Goal: Complete application form

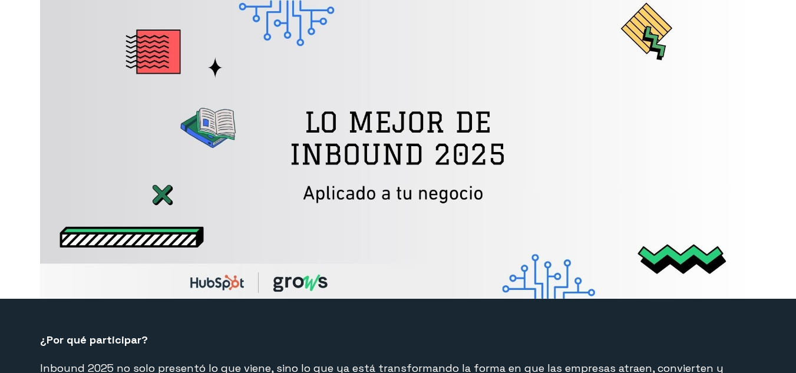
select select "CO"
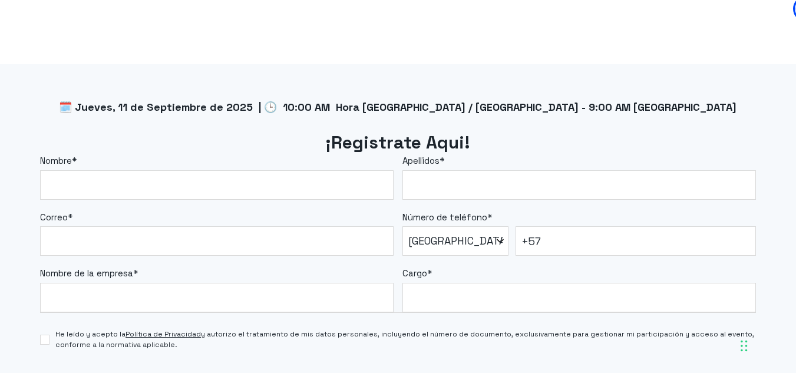
scroll to position [943, 0]
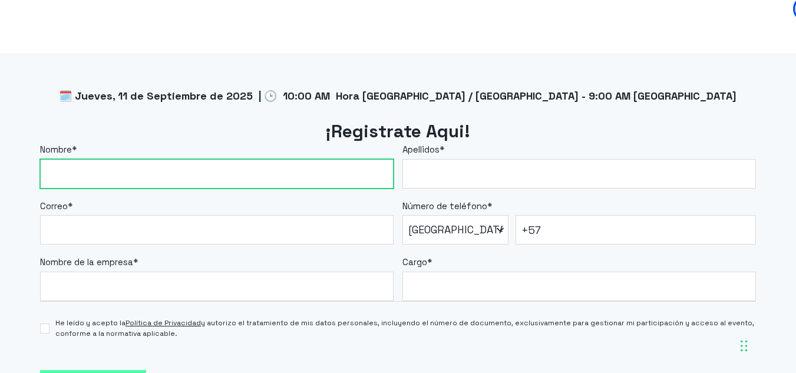
click at [133, 167] on input "Nombre *" at bounding box center [217, 173] width 354 height 29
type input "Alex"
click at [106, 174] on input "Alex" at bounding box center [217, 173] width 354 height 29
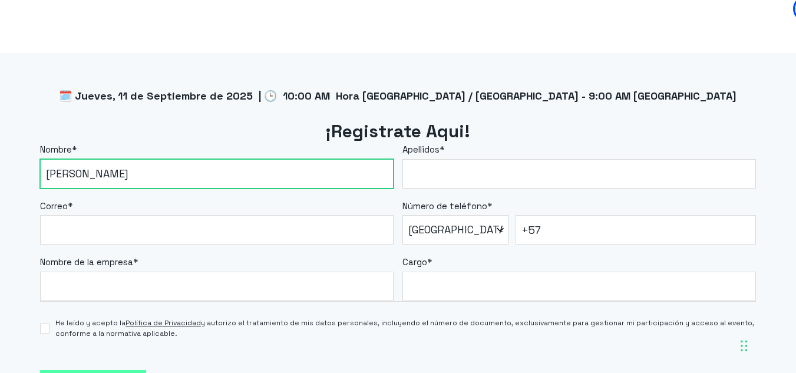
click at [106, 174] on input "Alex" at bounding box center [217, 173] width 354 height 29
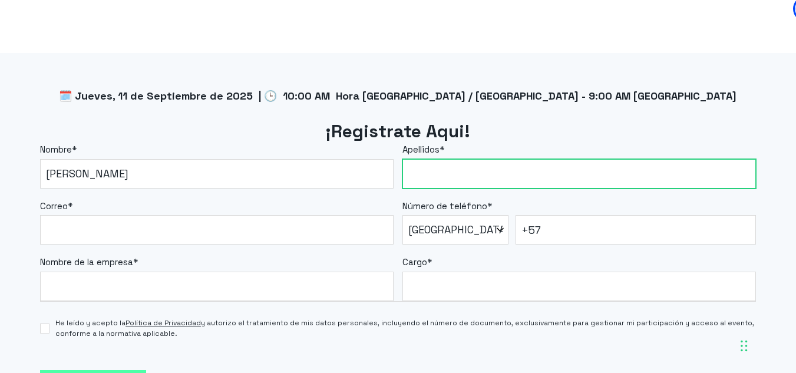
click at [435, 174] on input "Apellidos *" at bounding box center [580, 173] width 354 height 29
type input "[PERSON_NAME]"
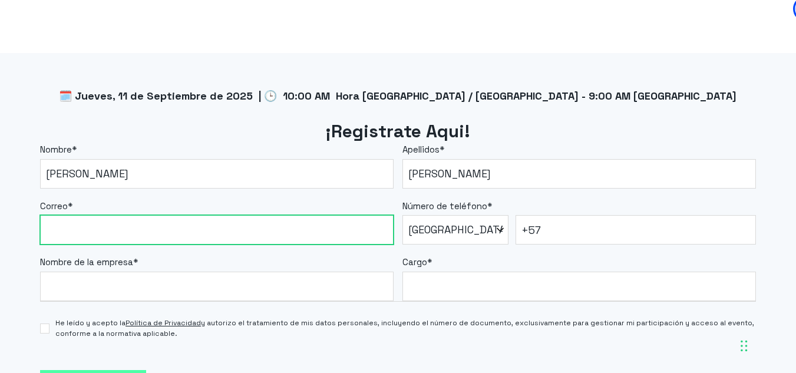
type input "[EMAIL_ADDRESS][DOMAIN_NAME]"
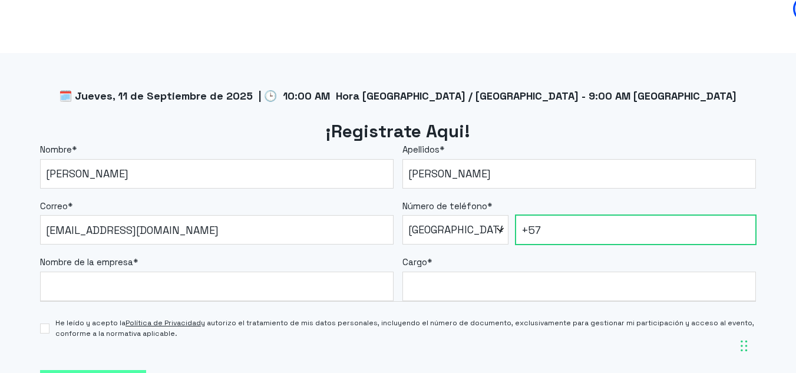
click at [576, 232] on input "+57" at bounding box center [636, 229] width 241 height 29
type input "[PHONE_NUMBER]"
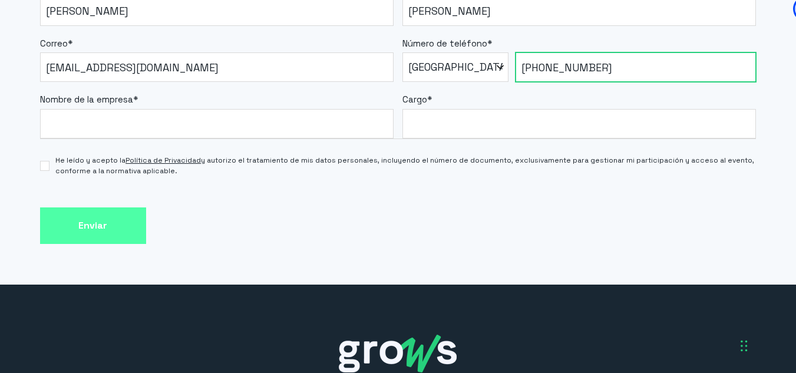
scroll to position [1120, 0]
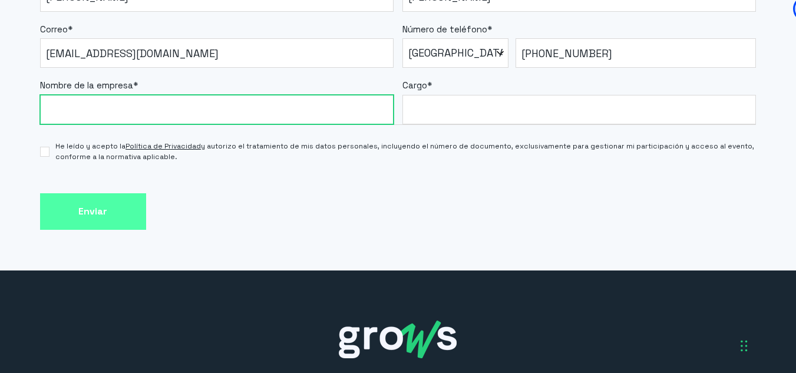
click at [148, 108] on input "Nombre de la empresa *" at bounding box center [217, 109] width 354 height 29
type input "U Cooperativa de [GEOGRAPHIC_DATA]"
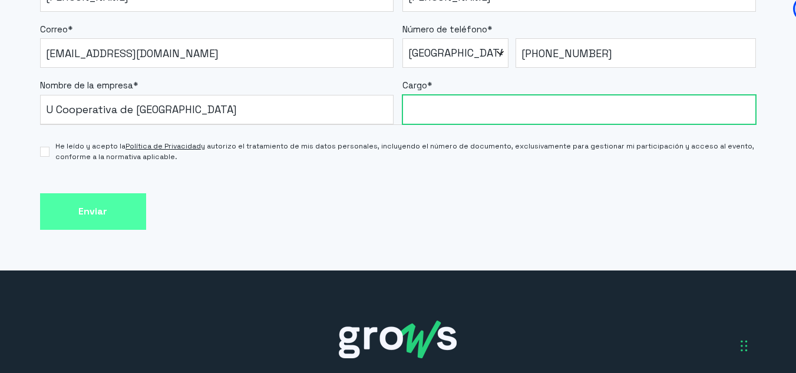
click at [452, 121] on input "Cargo *" at bounding box center [580, 109] width 354 height 29
type input "Especialista de ventas y mercadero"
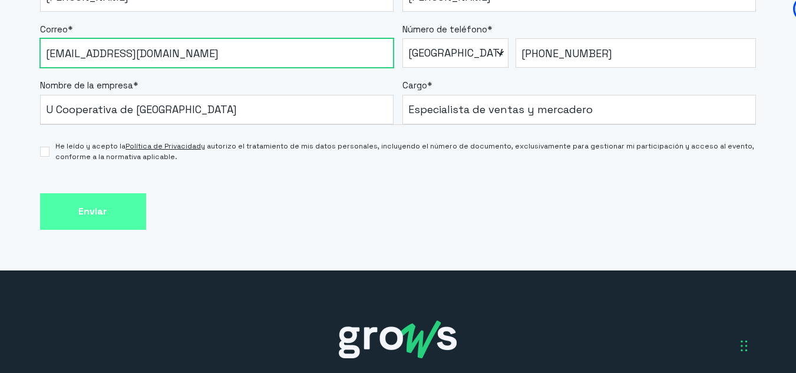
click at [192, 60] on input "[EMAIL_ADDRESS][DOMAIN_NAME]" at bounding box center [217, 52] width 354 height 29
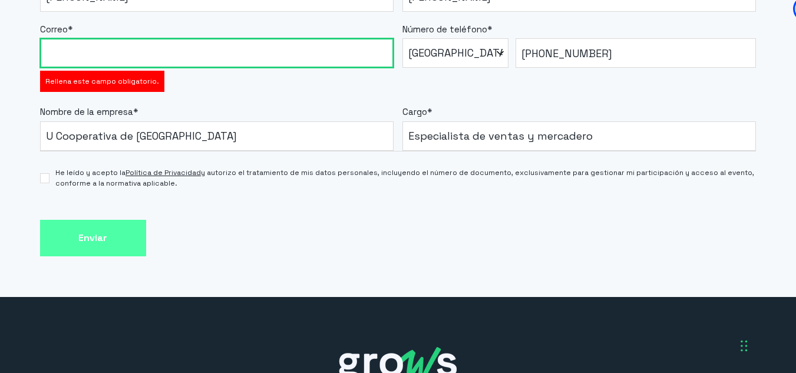
paste input "[PERSON_NAME][EMAIL_ADDRESS][PERSON_NAME][DOMAIN_NAME]"
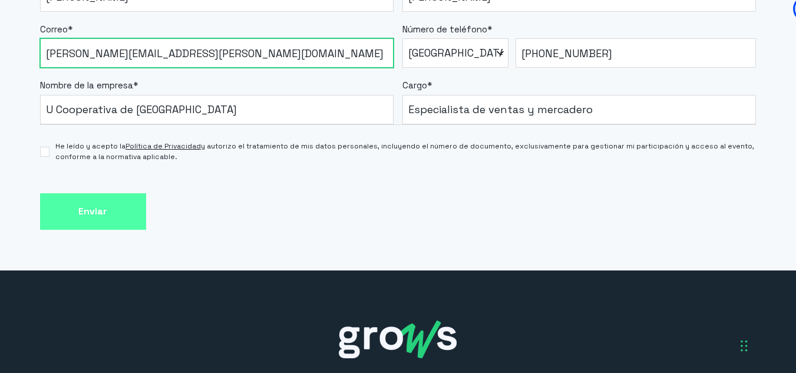
type input "[PERSON_NAME][EMAIL_ADDRESS][PERSON_NAME][DOMAIN_NAME]"
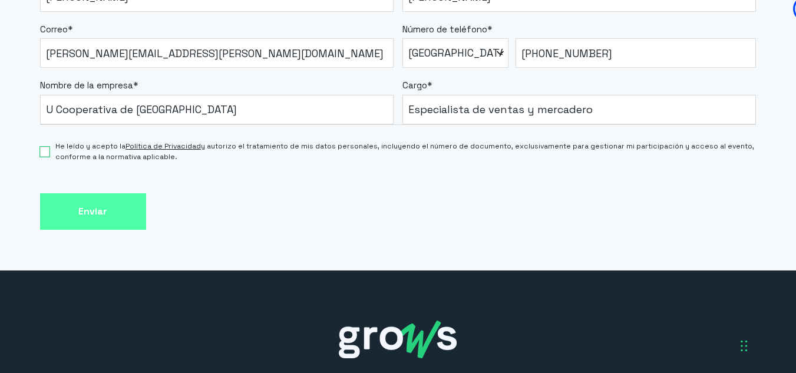
click at [47, 151] on input "He leído y acepto la Política de Privacidad y autorizo el tratamiento de mis da…" at bounding box center [45, 152] width 10 height 10
checkbox input "true"
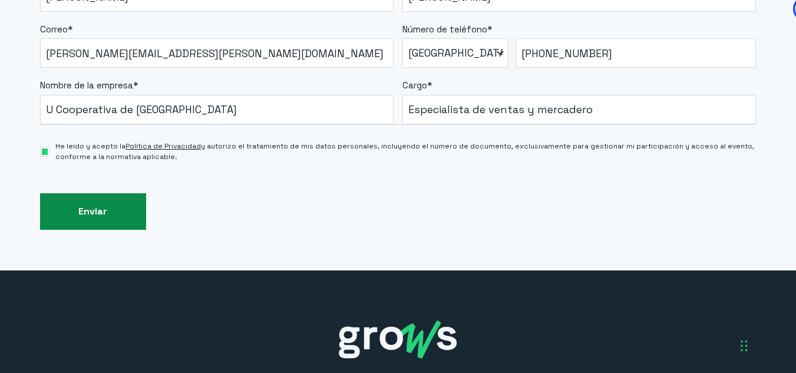
click at [54, 193] on input "Enviar" at bounding box center [93, 211] width 106 height 37
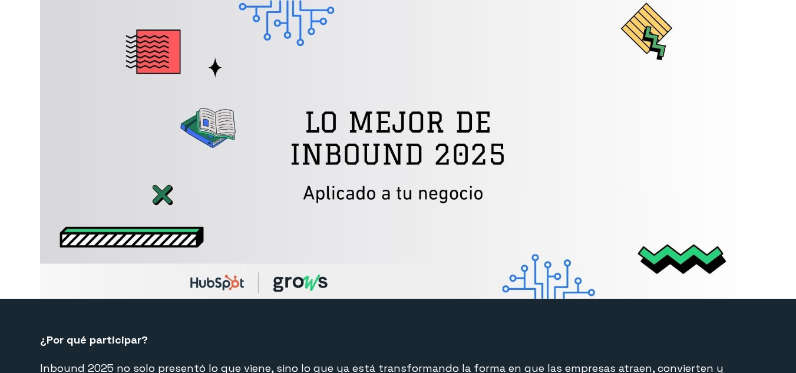
select select "CO"
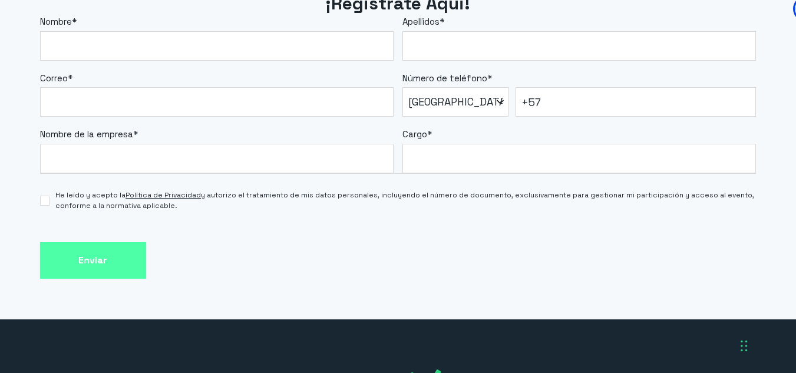
scroll to position [1058, 0]
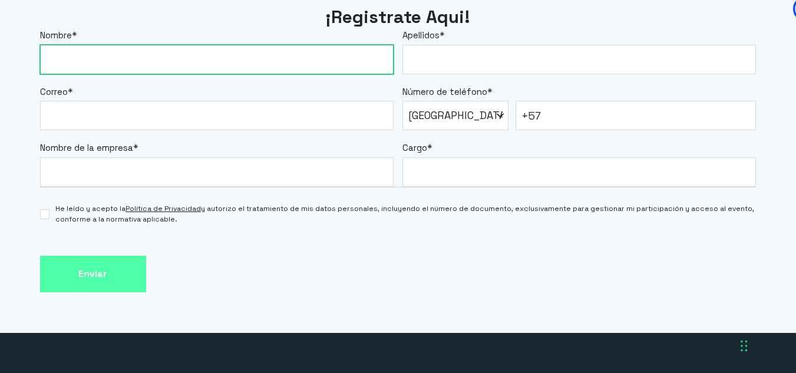
click at [93, 67] on input "Nombre *" at bounding box center [217, 59] width 354 height 29
type input "[PERSON_NAME]"
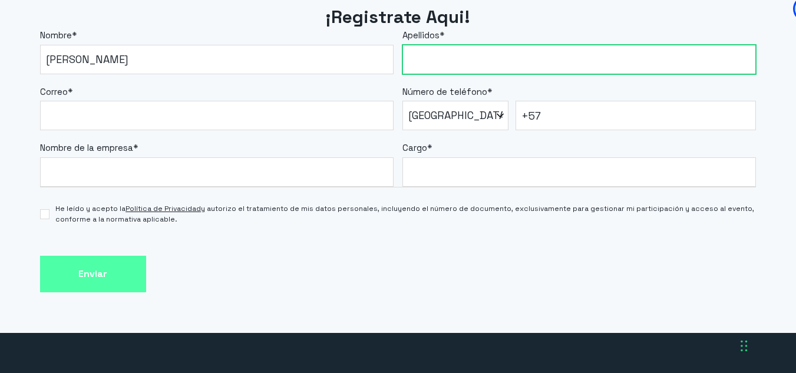
click at [452, 55] on input "Apellidos *" at bounding box center [580, 59] width 354 height 29
type input "[PERSON_NAME]"
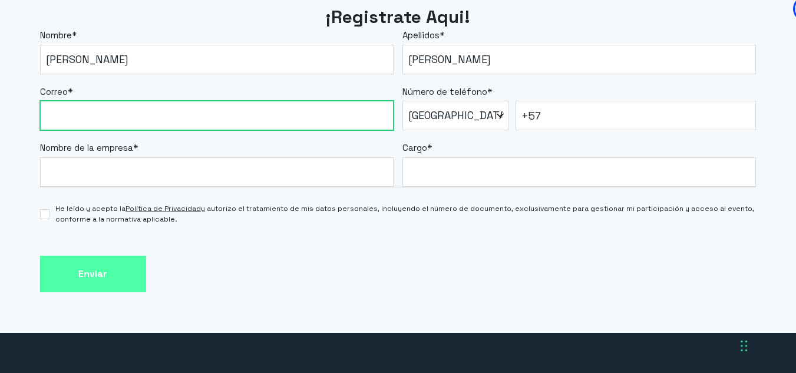
type input "[EMAIL_ADDRESS][DOMAIN_NAME]"
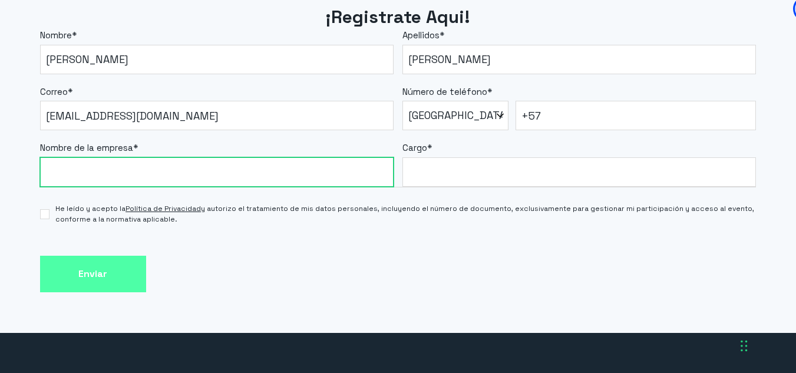
click at [106, 169] on input "Nombre de la empresa *" at bounding box center [217, 171] width 354 height 29
type input "U Cooperativa de [GEOGRAPHIC_DATA]"
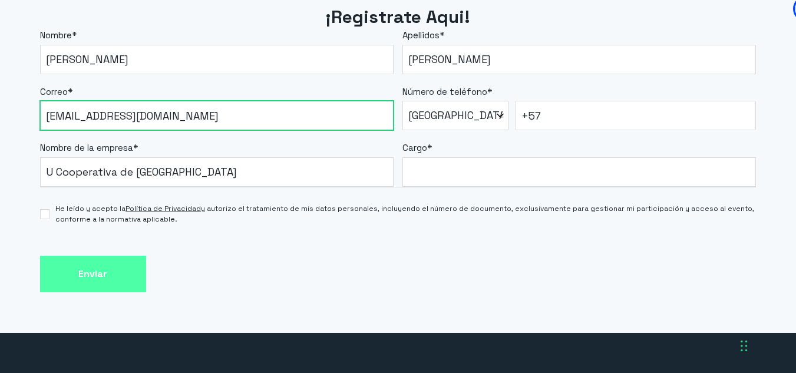
click at [183, 117] on input "[EMAIL_ADDRESS][DOMAIN_NAME]" at bounding box center [217, 115] width 354 height 29
paste input "[EMAIL_ADDRESS][PERSON_NAME][DOMAIN_NAME]"
type input "[PERSON_NAME][EMAIL_ADDRESS][PERSON_NAME][DOMAIN_NAME]"
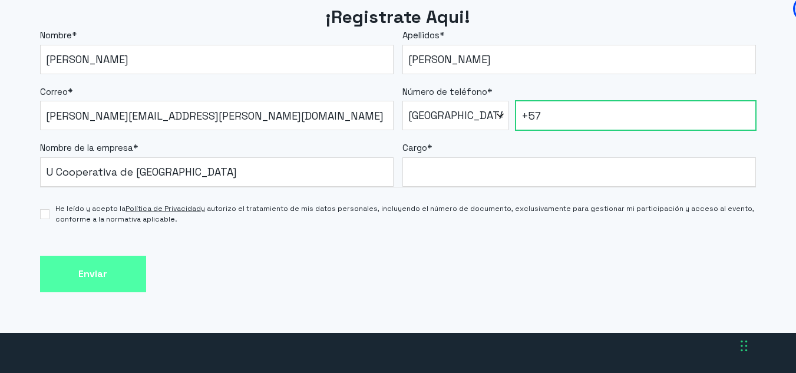
click at [571, 107] on input "+57" at bounding box center [636, 115] width 241 height 29
type input "[PHONE_NUMBER]"
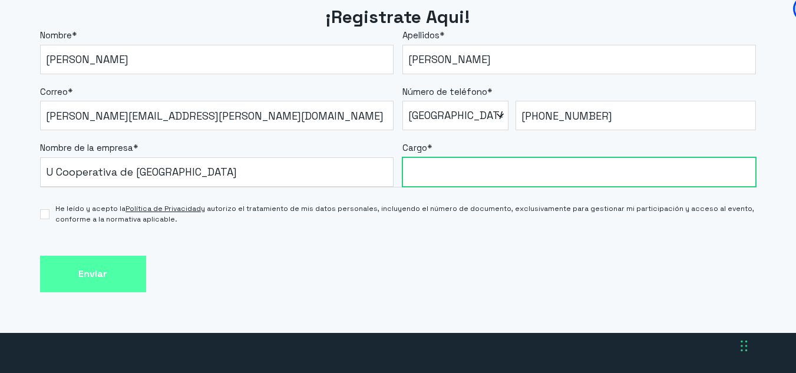
click at [491, 170] on input "Cargo *" at bounding box center [580, 171] width 354 height 29
paste input "Especialista en mercadeo nacional"
type input "Especialista en mercadeo nacional"
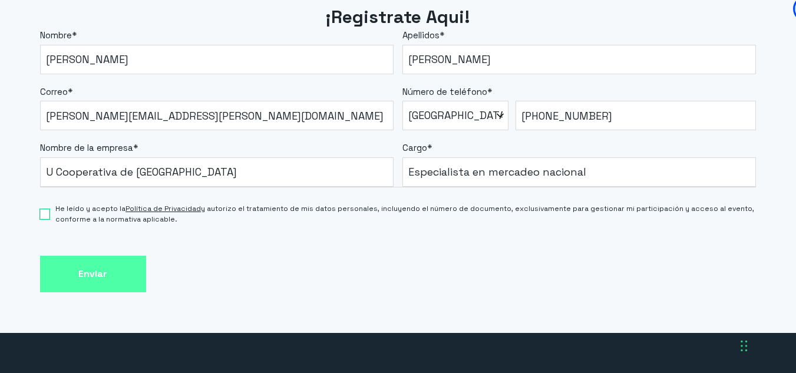
click at [41, 214] on input "He leído y acepto la Política de Privacidad y autorizo el tratamiento de mis da…" at bounding box center [45, 214] width 10 height 10
checkbox input "true"
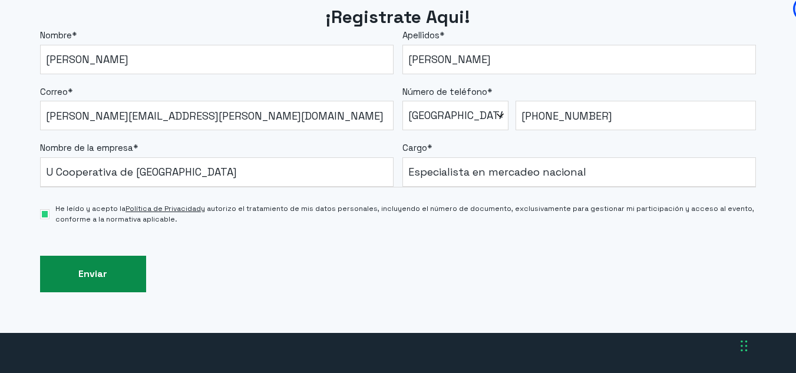
click at [107, 265] on input "Enviar" at bounding box center [93, 274] width 106 height 37
